Goal: Task Accomplishment & Management: Complete application form

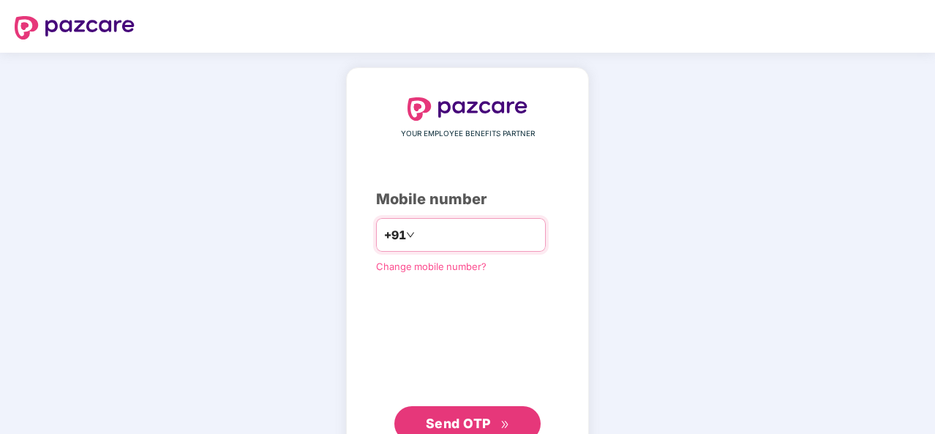
click at [432, 238] on input "number" at bounding box center [478, 234] width 120 height 23
type input "**********"
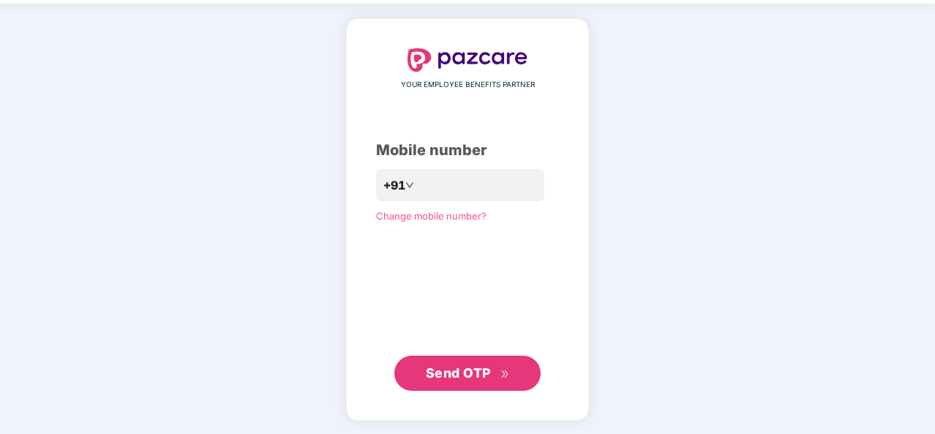
click at [482, 381] on span "Send OTP" at bounding box center [468, 373] width 84 height 20
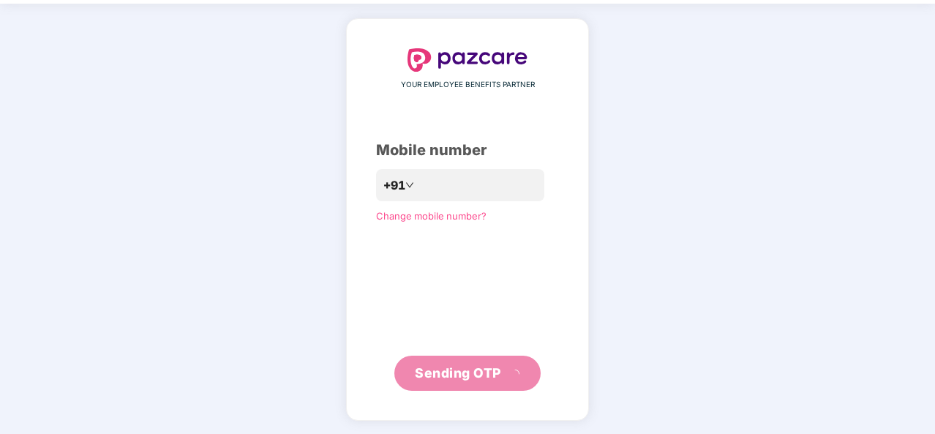
scroll to position [42, 0]
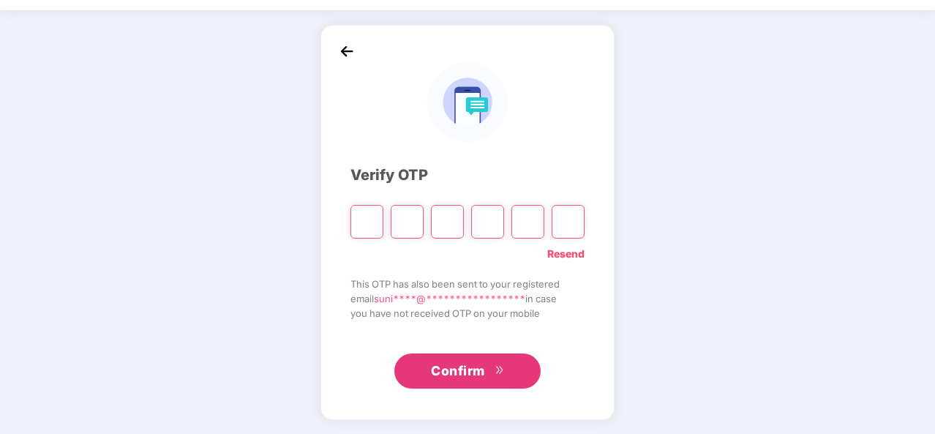
type input "*"
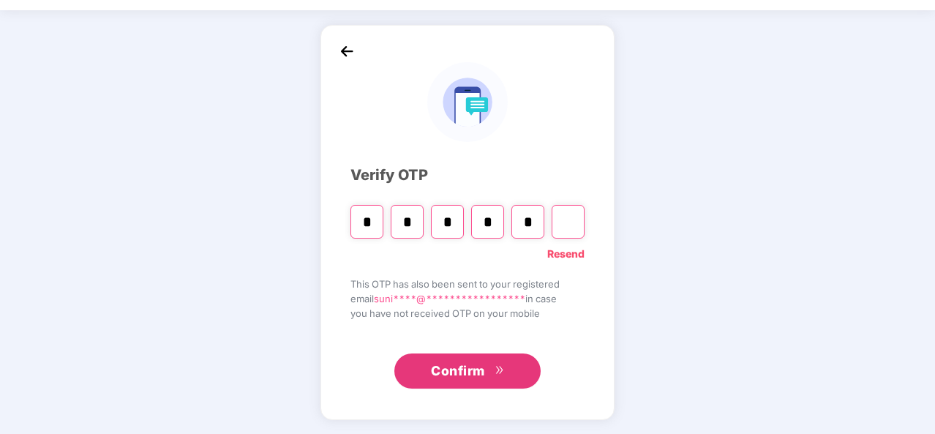
type input "*"
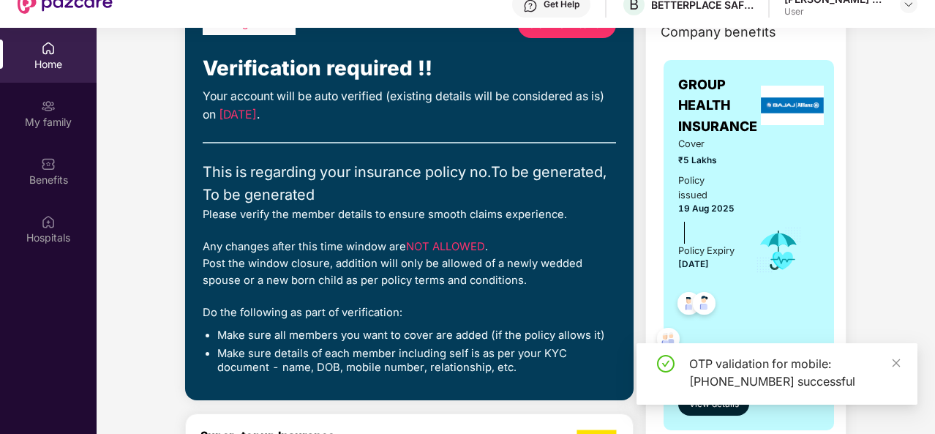
scroll to position [101, 0]
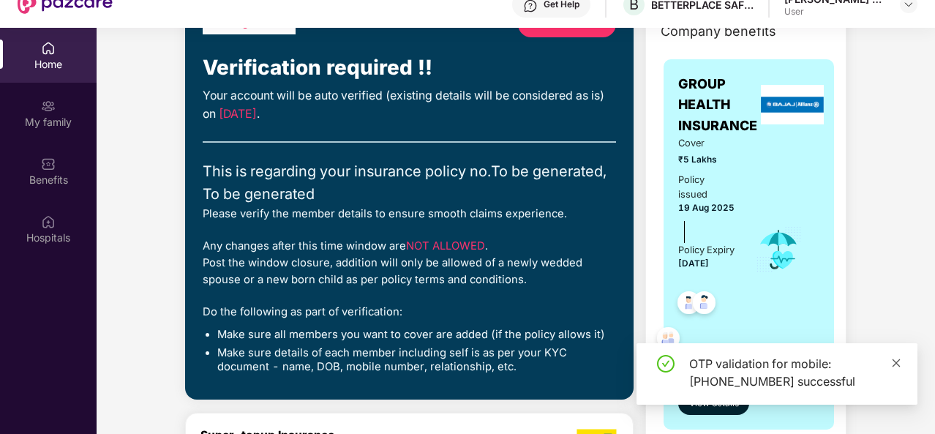
click at [899, 361] on icon "close" at bounding box center [896, 363] width 10 height 10
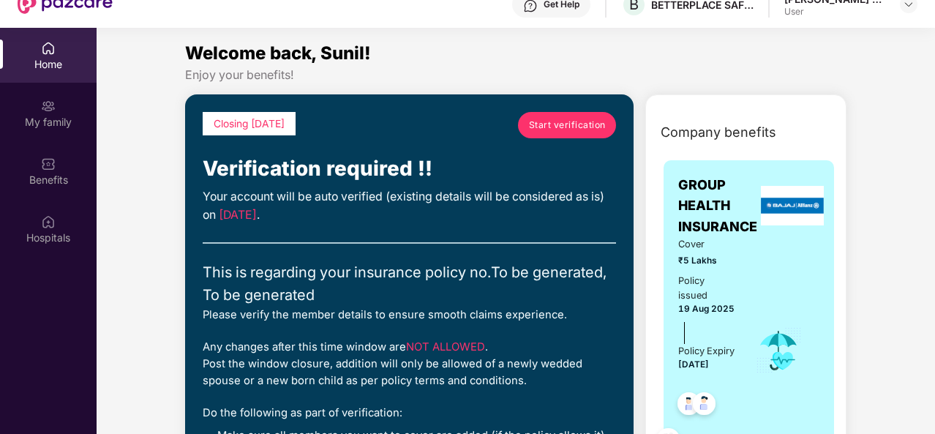
scroll to position [0, 0]
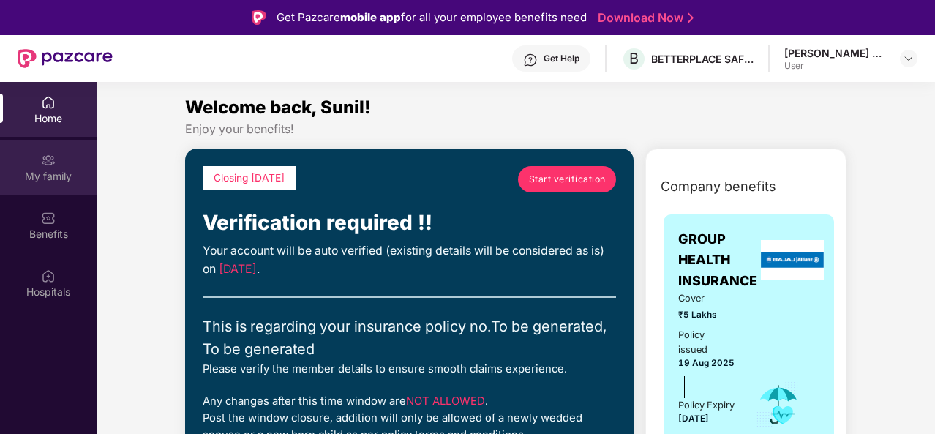
click at [54, 160] on img at bounding box center [48, 160] width 15 height 15
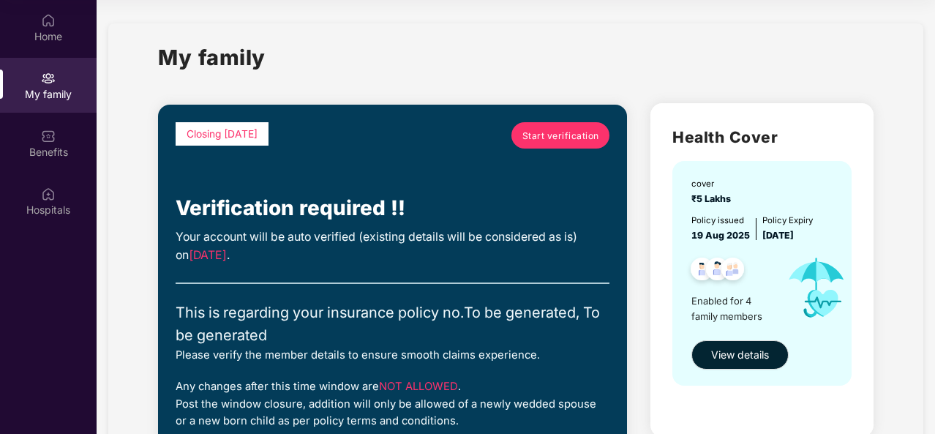
click at [559, 134] on span "Start verification" at bounding box center [560, 136] width 77 height 14
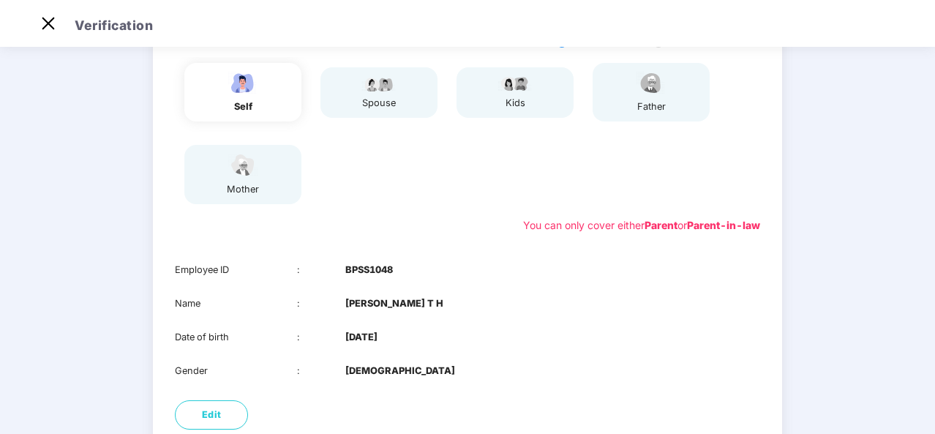
scroll to position [144, 0]
click at [285, 98] on div "self" at bounding box center [242, 90] width 117 height 59
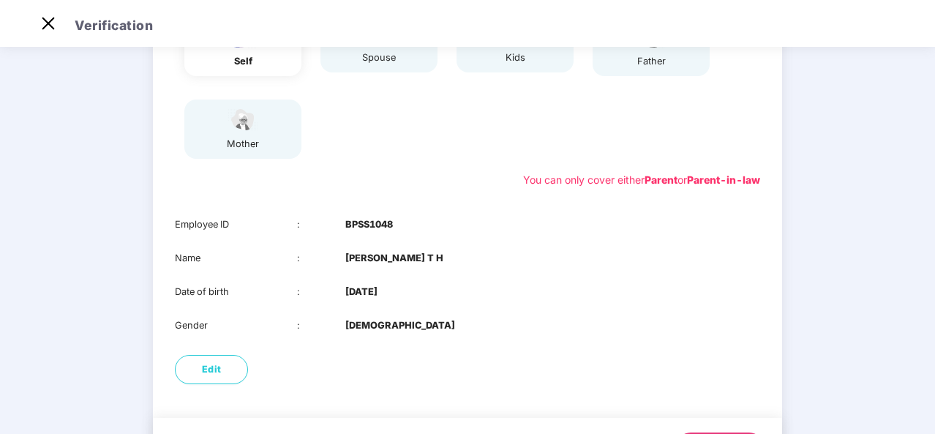
scroll to position [264, 0]
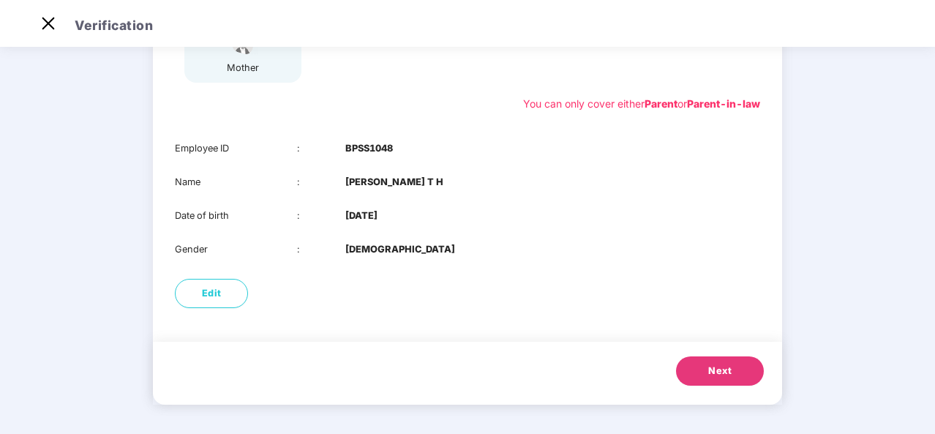
click at [721, 367] on span "Next" at bounding box center [719, 371] width 23 height 15
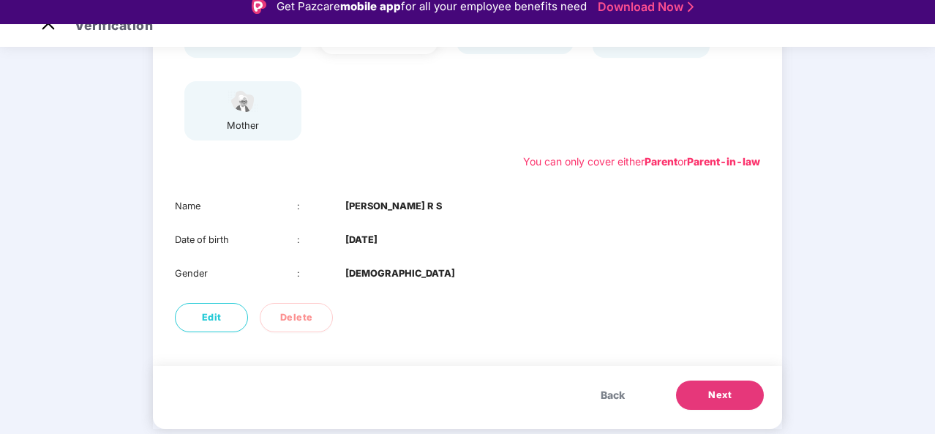
scroll to position [12, 0]
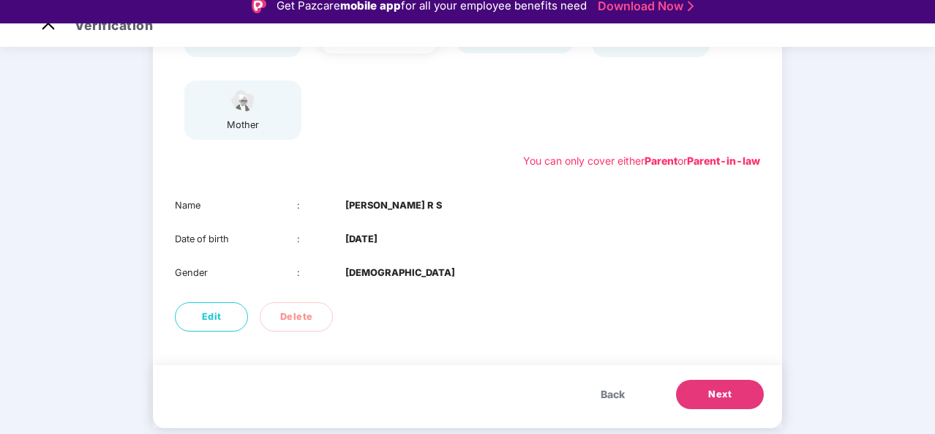
click at [738, 401] on button "Next" at bounding box center [720, 394] width 88 height 29
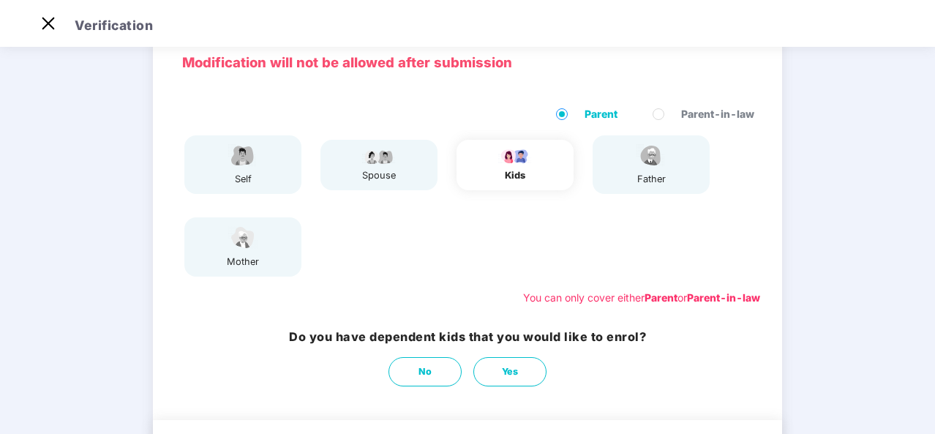
scroll to position [149, 0]
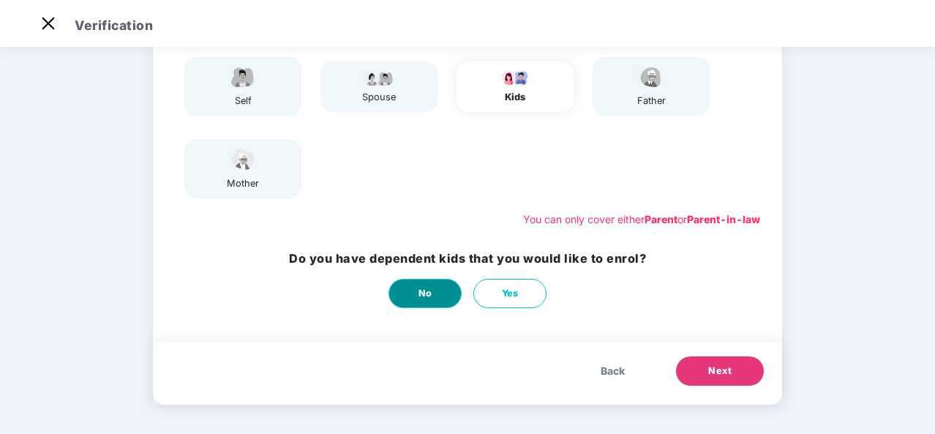
click at [421, 293] on span "No" at bounding box center [426, 293] width 14 height 15
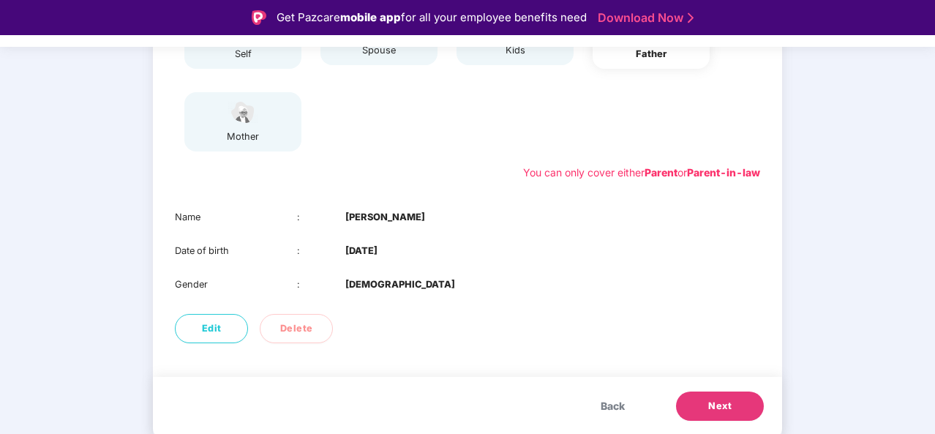
scroll to position [35, 0]
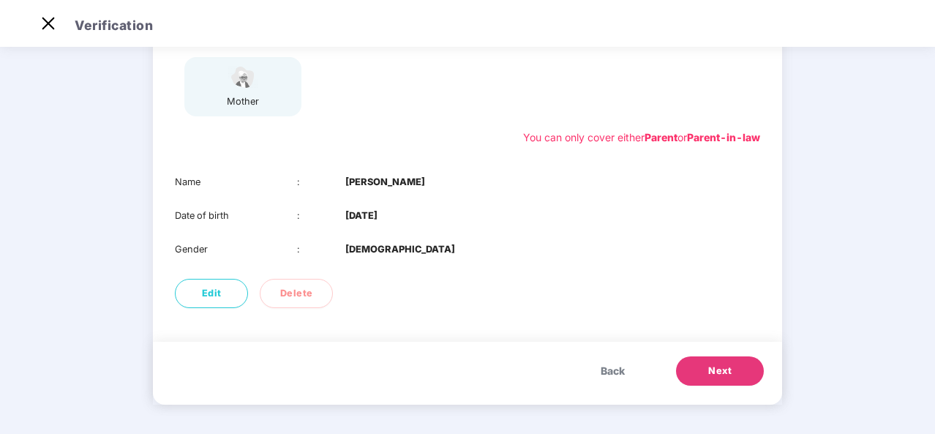
click at [739, 373] on button "Next" at bounding box center [720, 370] width 88 height 29
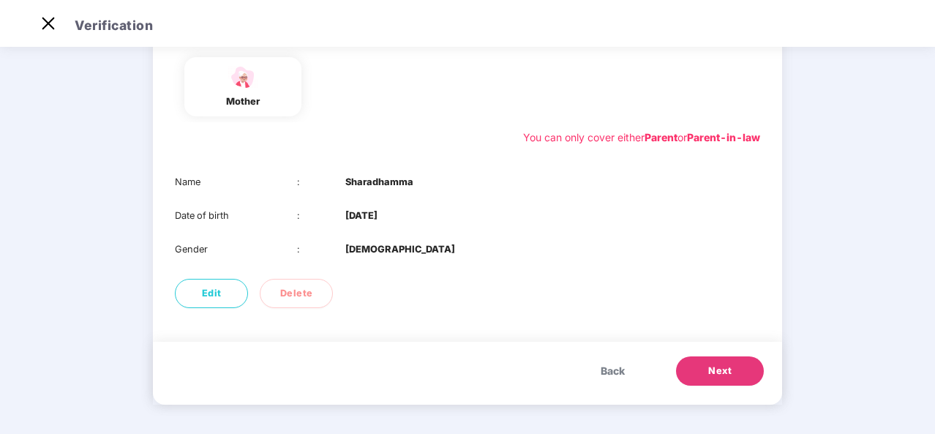
click at [714, 372] on span "Next" at bounding box center [719, 371] width 23 height 15
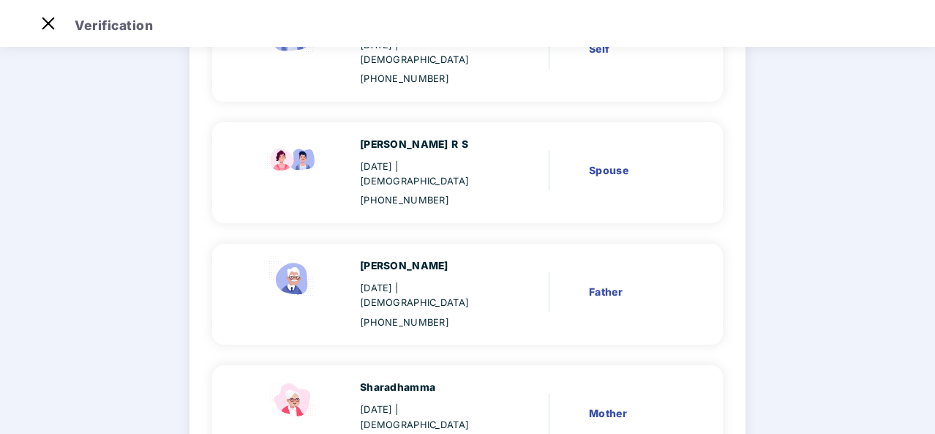
scroll to position [193, 0]
click at [435, 192] on div "[PHONE_NUMBER]" at bounding box center [428, 199] width 137 height 15
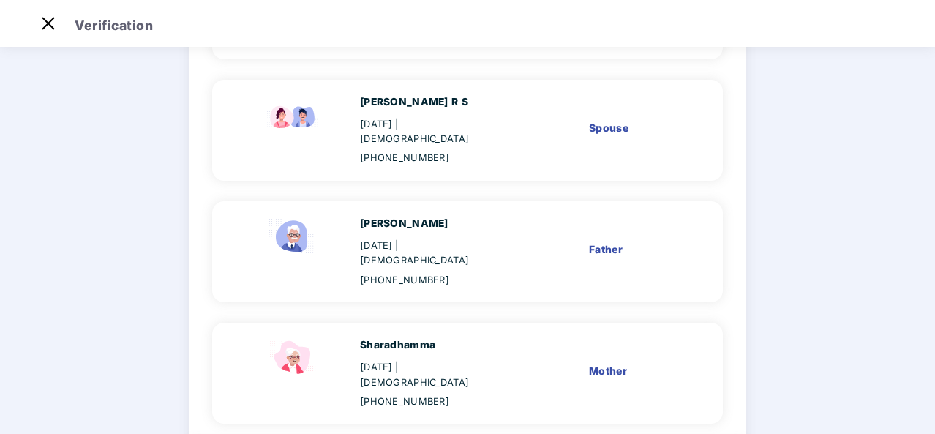
scroll to position [289, 0]
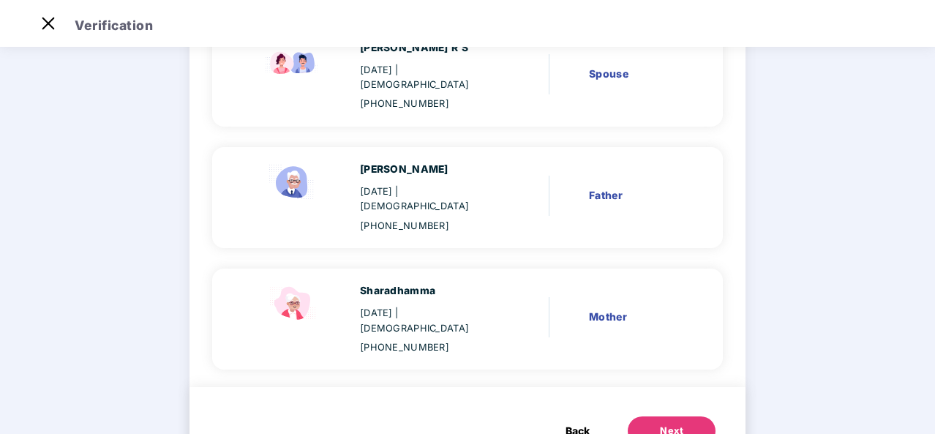
click at [666, 424] on div "Next" at bounding box center [671, 431] width 23 height 15
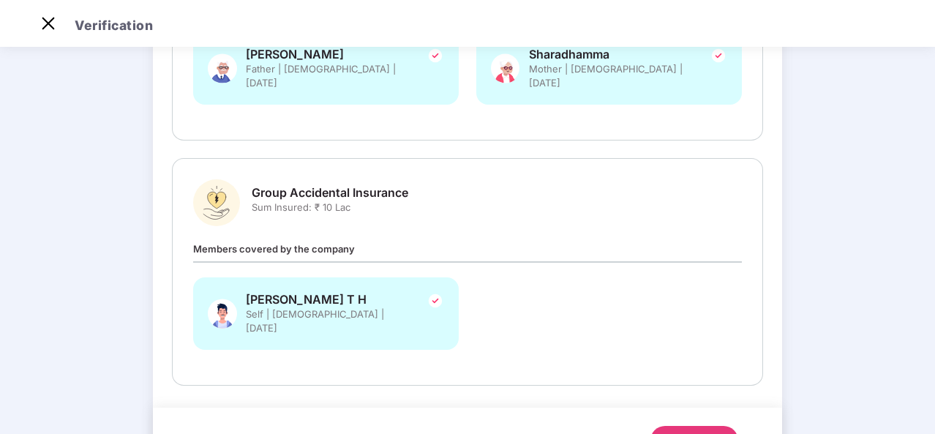
scroll to position [418, 0]
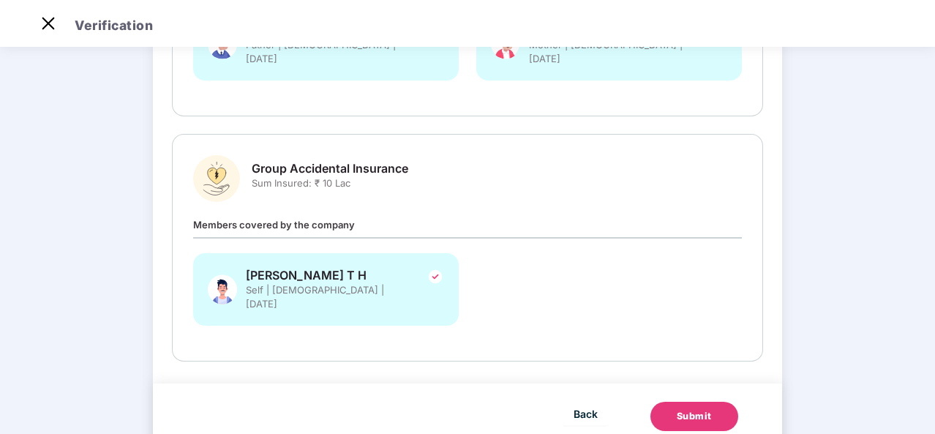
click at [692, 409] on div "Submit" at bounding box center [694, 416] width 35 height 15
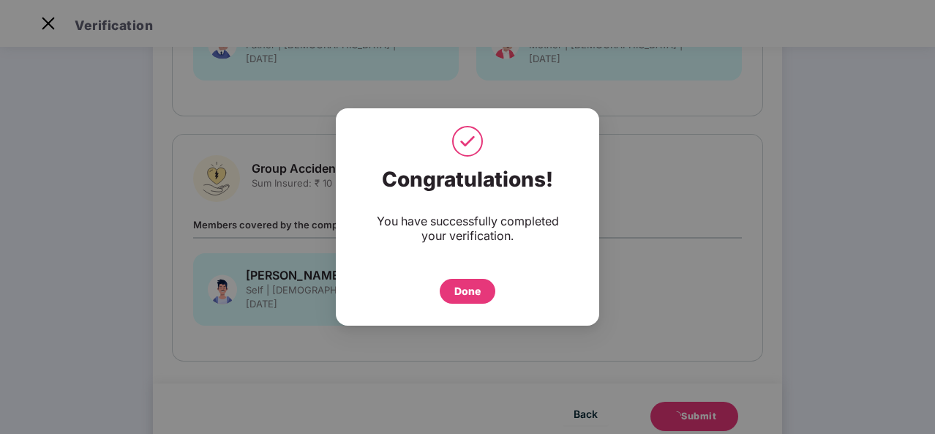
click at [476, 291] on div "Done" at bounding box center [467, 291] width 26 height 16
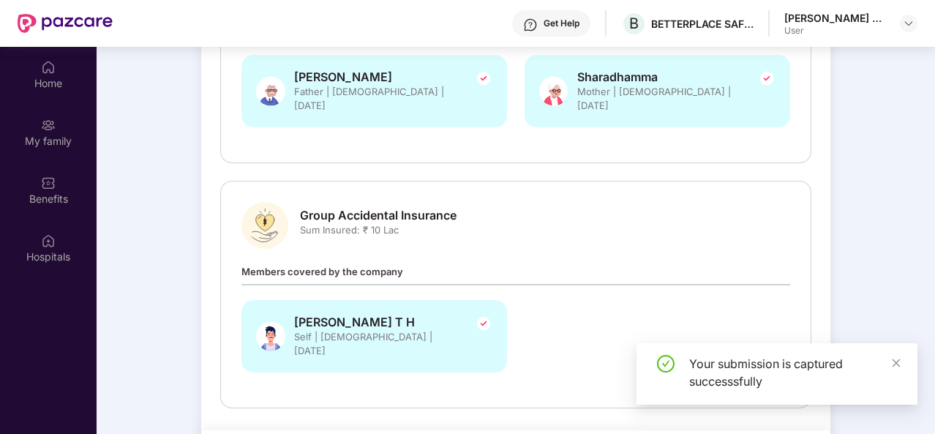
scroll to position [82, 0]
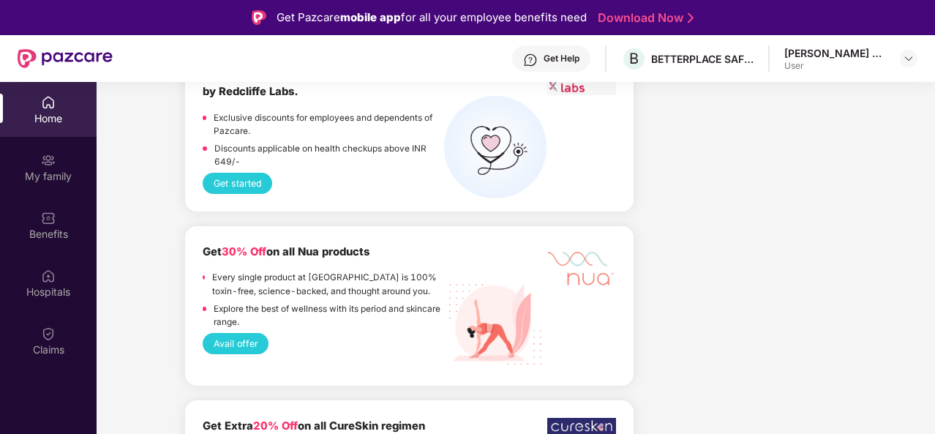
scroll to position [1436, 0]
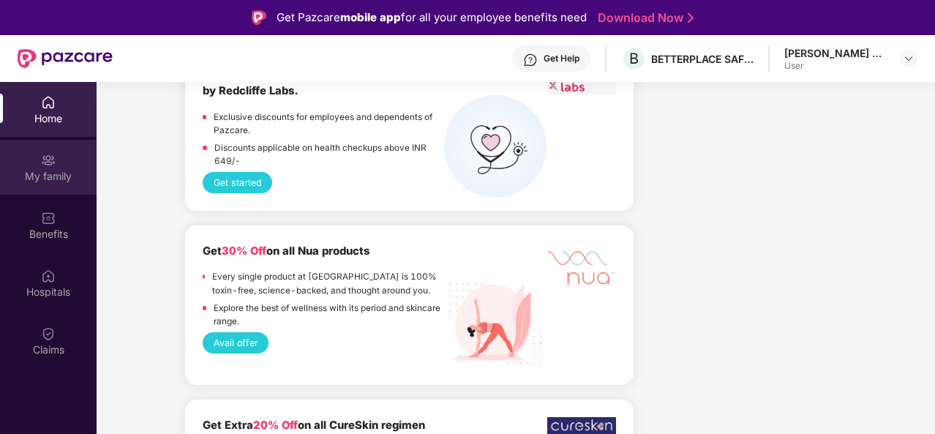
click at [53, 176] on div "My family" at bounding box center [48, 176] width 97 height 15
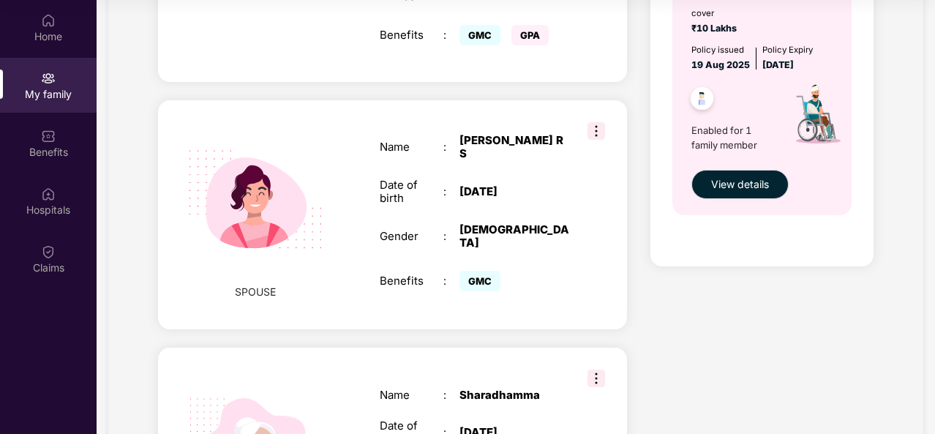
scroll to position [501, 0]
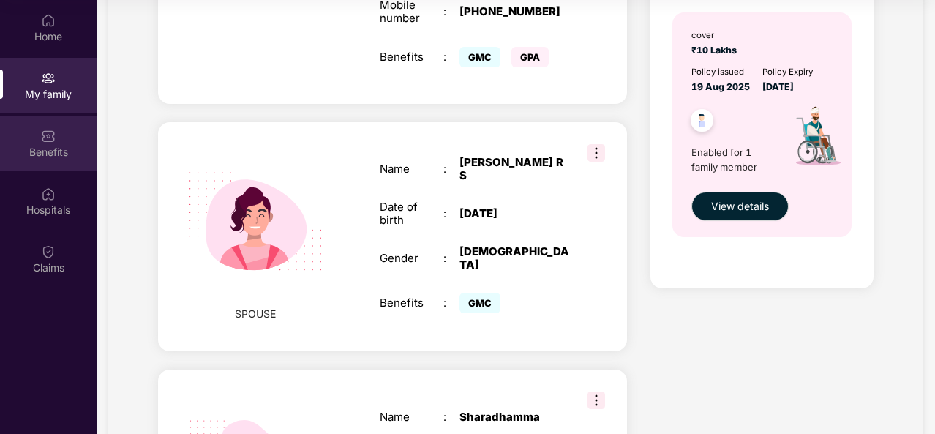
click at [47, 142] on img at bounding box center [48, 136] width 15 height 15
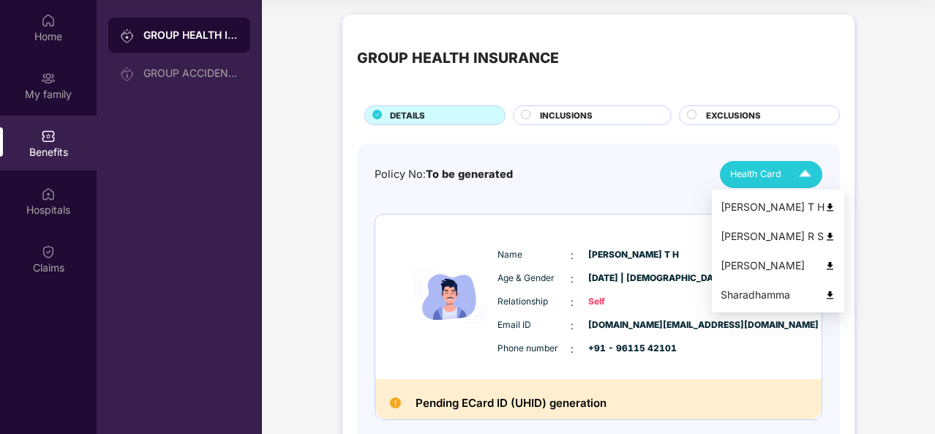
click at [825, 232] on img at bounding box center [830, 236] width 11 height 11
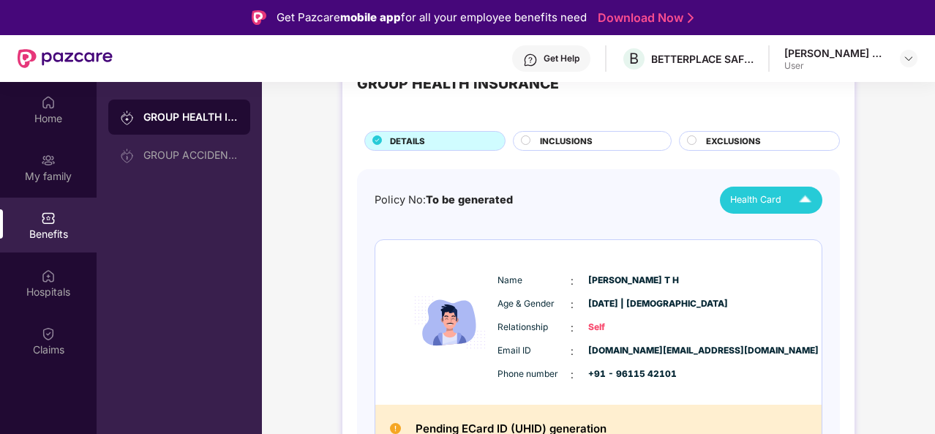
scroll to position [57, 0]
click at [612, 135] on div "INCLUSIONS" at bounding box center [598, 141] width 131 height 15
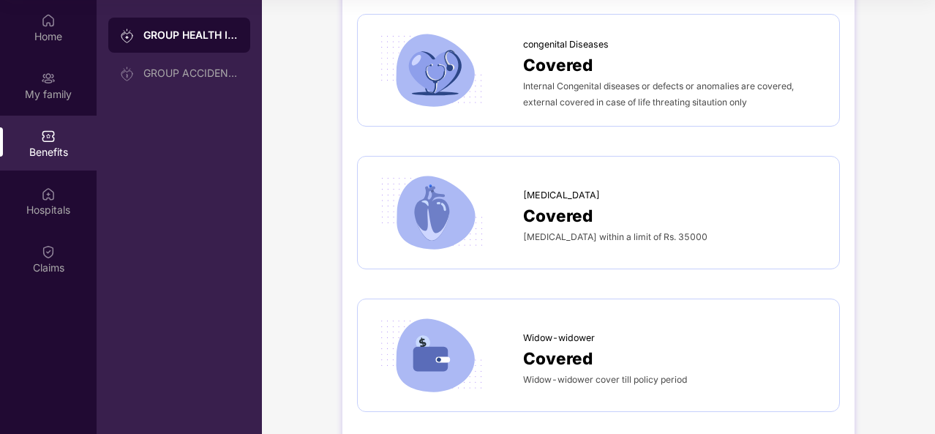
scroll to position [2939, 0]
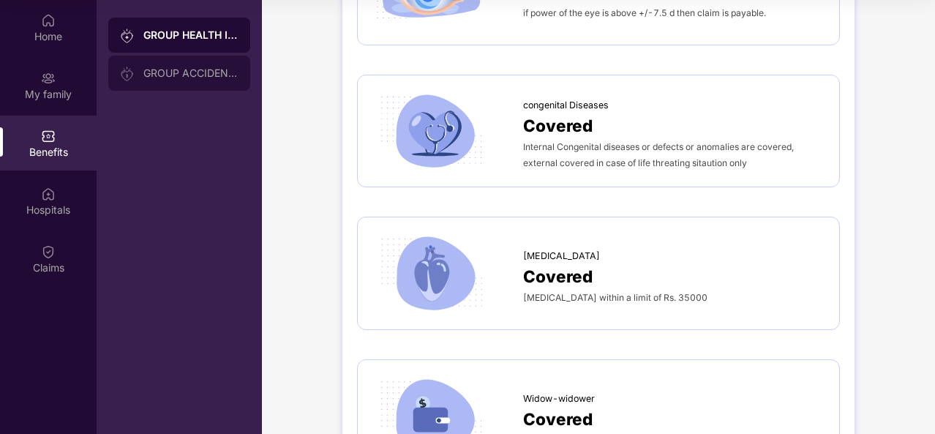
click at [181, 67] on div "GROUP ACCIDENTAL INSURANCE" at bounding box center [190, 73] width 95 height 12
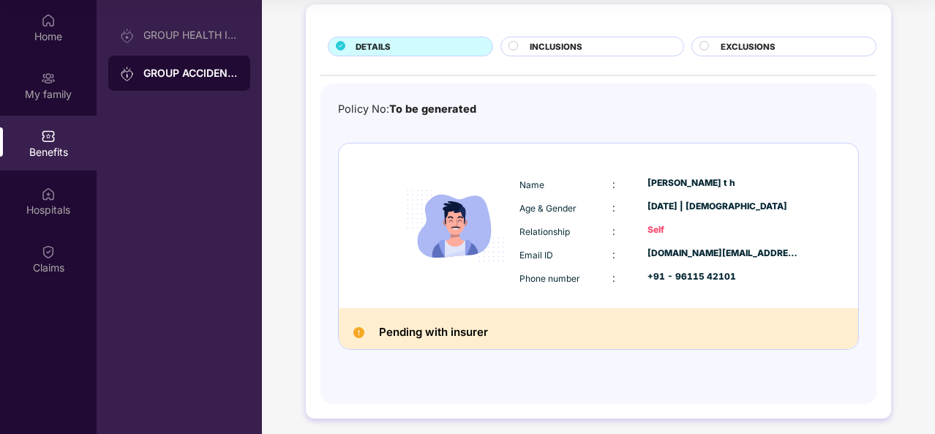
scroll to position [0, 0]
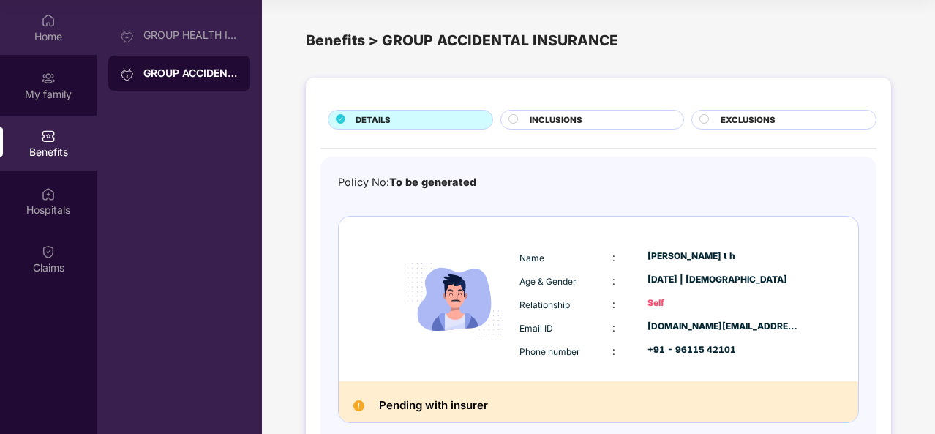
click at [42, 20] on img at bounding box center [48, 20] width 15 height 15
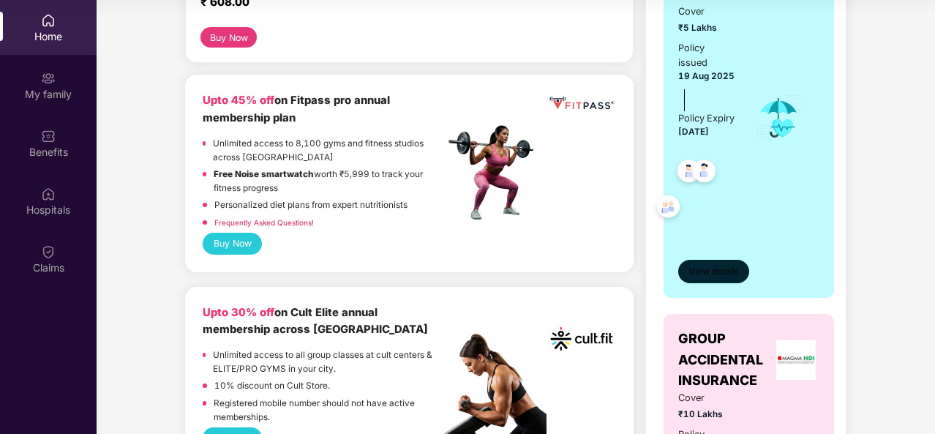
scroll to position [327, 0]
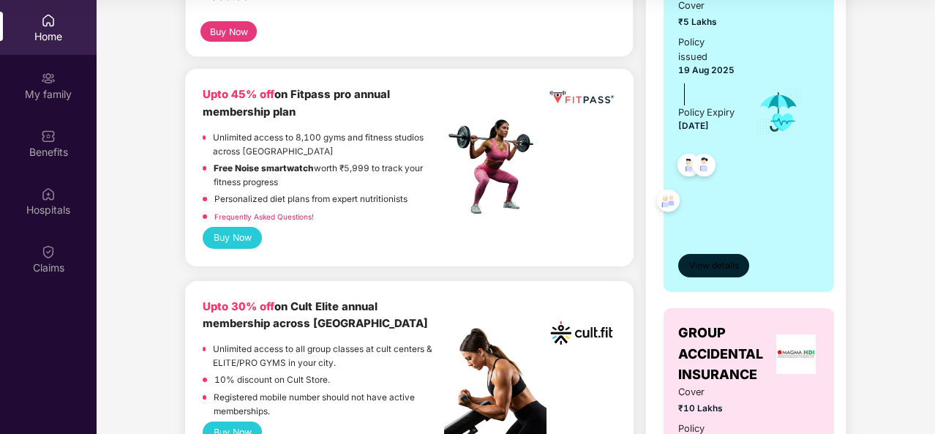
click at [719, 273] on span "View details" at bounding box center [714, 266] width 50 height 14
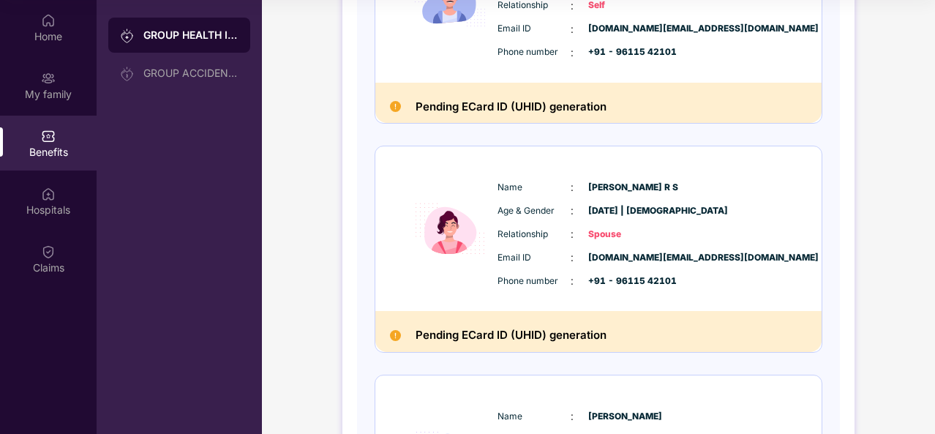
scroll to position [0, 0]
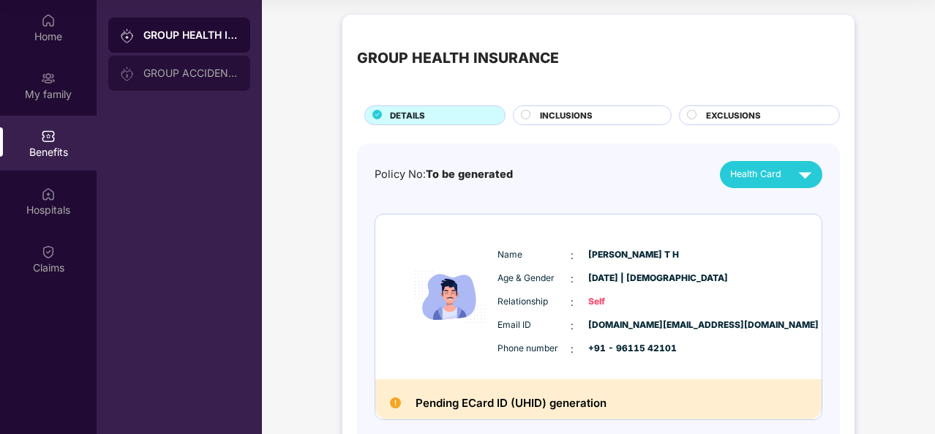
click at [206, 76] on div "GROUP ACCIDENTAL INSURANCE" at bounding box center [190, 73] width 95 height 12
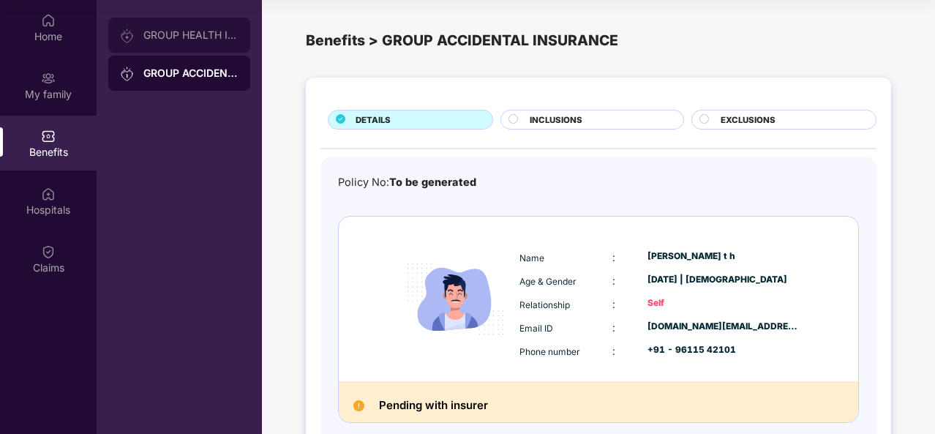
click at [220, 44] on div "GROUP HEALTH INSURANCE" at bounding box center [179, 35] width 142 height 35
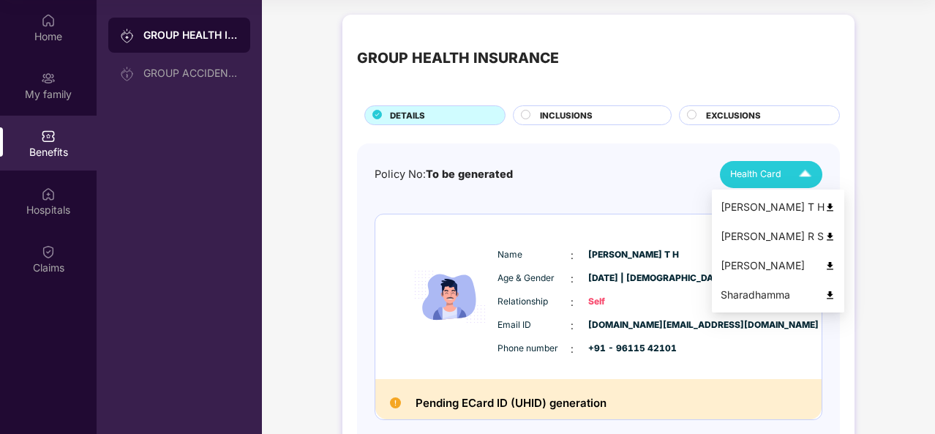
click at [770, 167] on span "Health Card" at bounding box center [755, 174] width 51 height 15
click at [779, 202] on div "[PERSON_NAME] T H" at bounding box center [778, 207] width 115 height 16
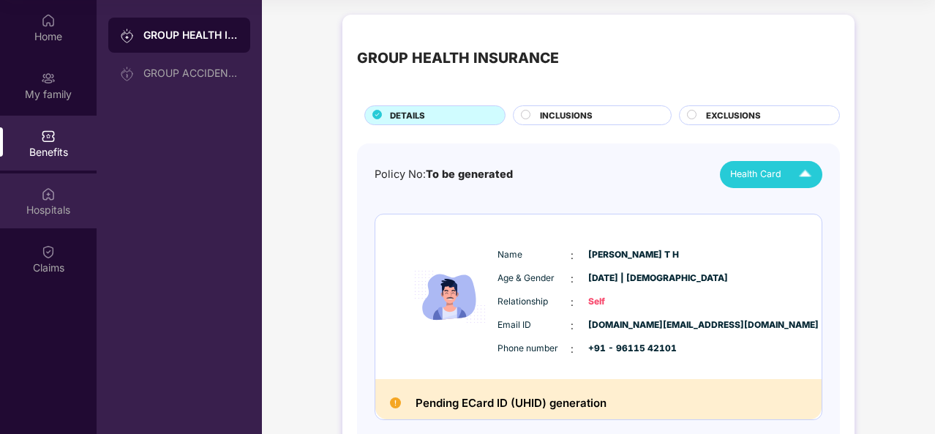
click at [51, 191] on img at bounding box center [48, 194] width 15 height 15
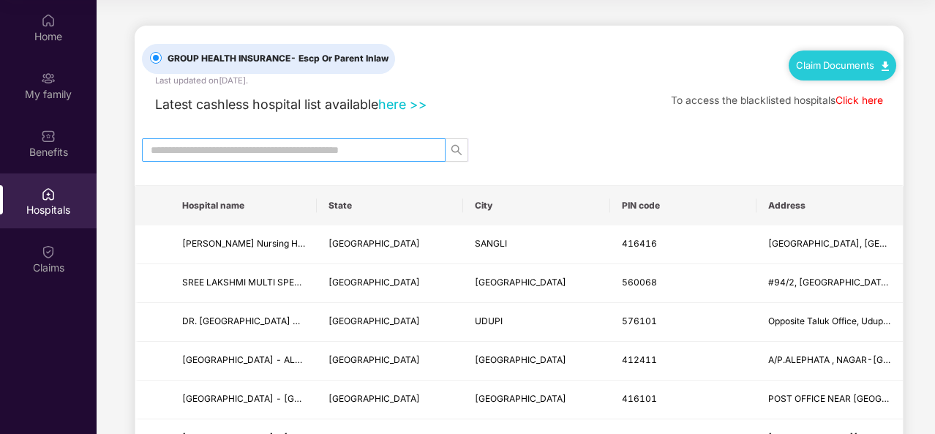
click at [252, 149] on input "text" at bounding box center [288, 150] width 274 height 16
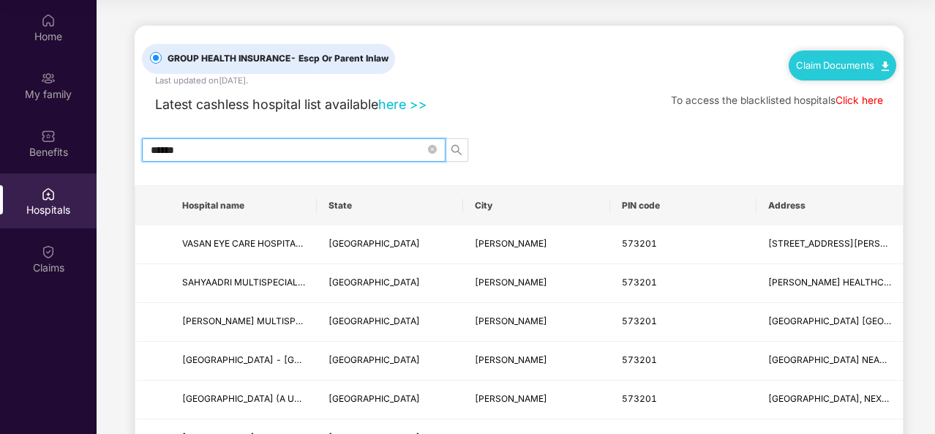
type input "******"
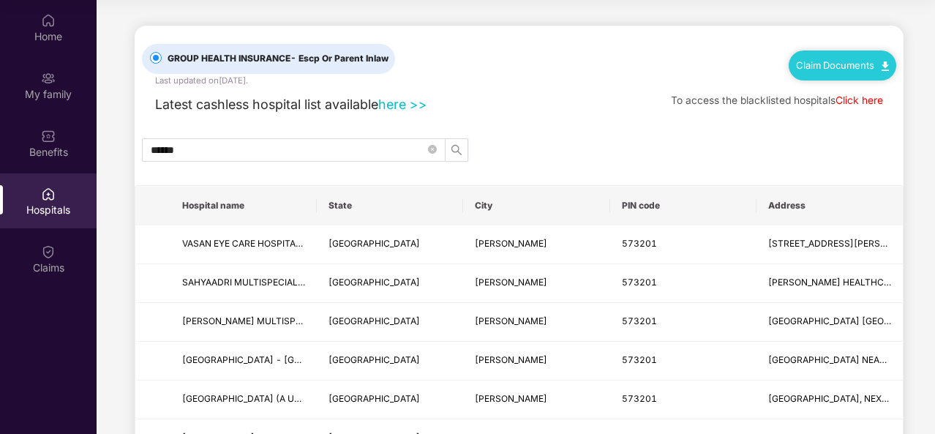
click at [403, 105] on link "here >>" at bounding box center [402, 104] width 49 height 15
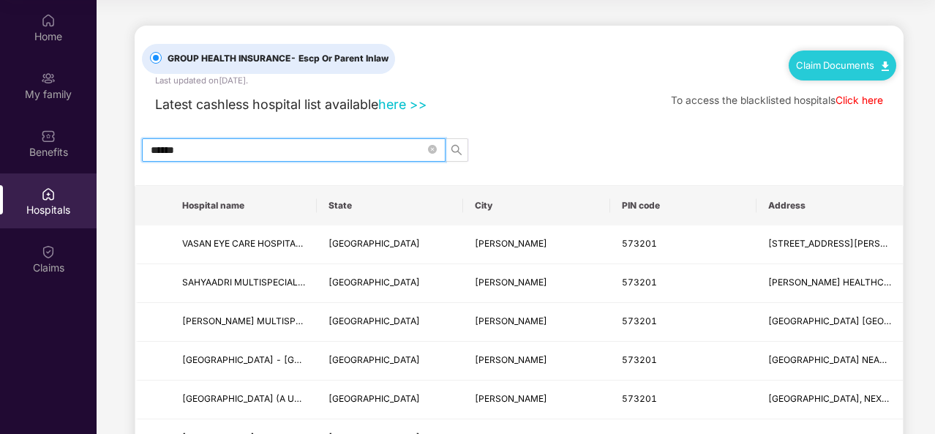
click at [270, 151] on input "******" at bounding box center [288, 150] width 274 height 16
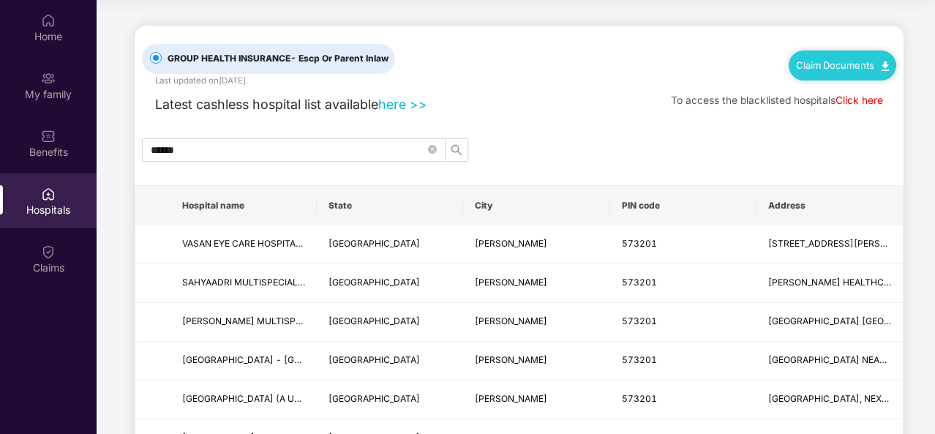
click at [394, 105] on link "here >>" at bounding box center [402, 104] width 49 height 15
click at [834, 68] on link "Claim Documents" at bounding box center [842, 65] width 93 height 12
click at [535, 140] on div "******" at bounding box center [519, 149] width 769 height 23
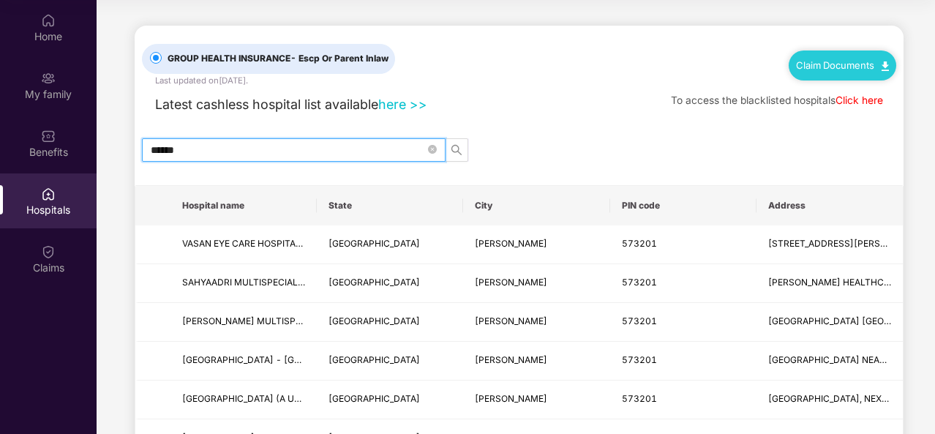
click at [288, 146] on input "******" at bounding box center [288, 150] width 274 height 16
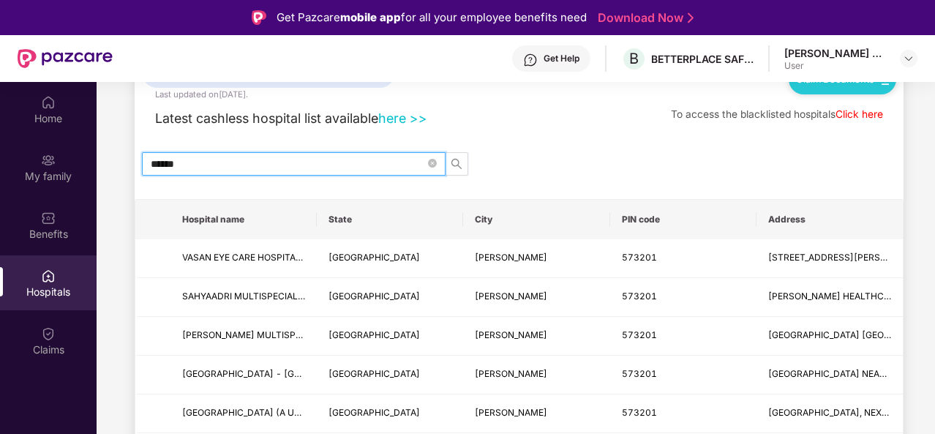
scroll to position [67, 0]
click at [429, 162] on icon "close-circle" at bounding box center [432, 164] width 9 height 9
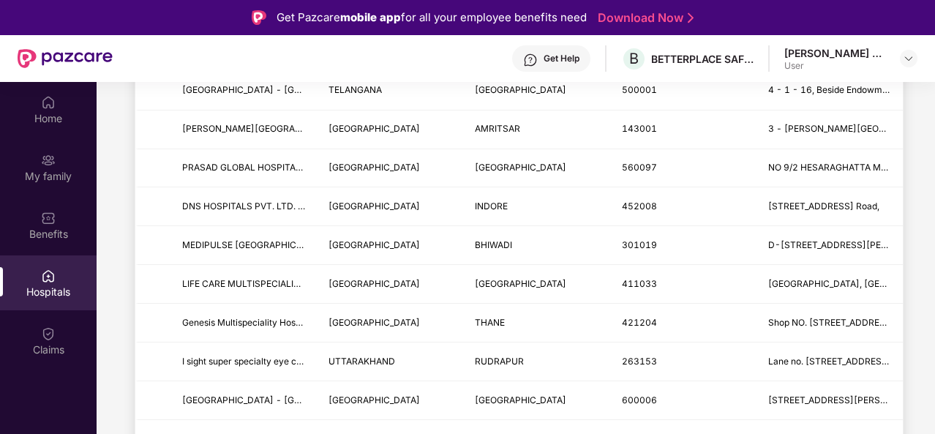
scroll to position [481, 0]
